Goal: Transaction & Acquisition: Purchase product/service

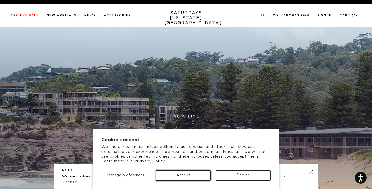
click at [194, 177] on button "Accept" at bounding box center [183, 175] width 55 height 10
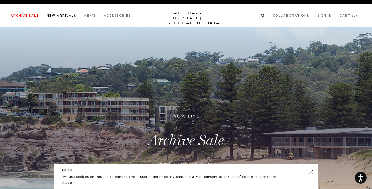
click at [69, 14] on li "New Arrivals" at bounding box center [62, 15] width 30 height 5
click at [68, 15] on link "New Arrivals" at bounding box center [62, 15] width 30 height 3
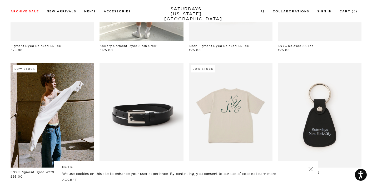
scroll to position [130, 0]
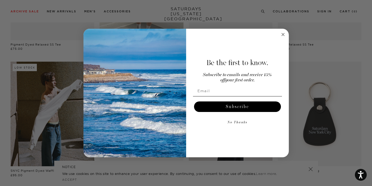
click at [283, 34] on circle "Close dialog" at bounding box center [283, 35] width 6 height 6
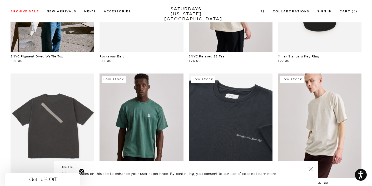
scroll to position [0, 0]
